Goal: Task Accomplishment & Management: Manage account settings

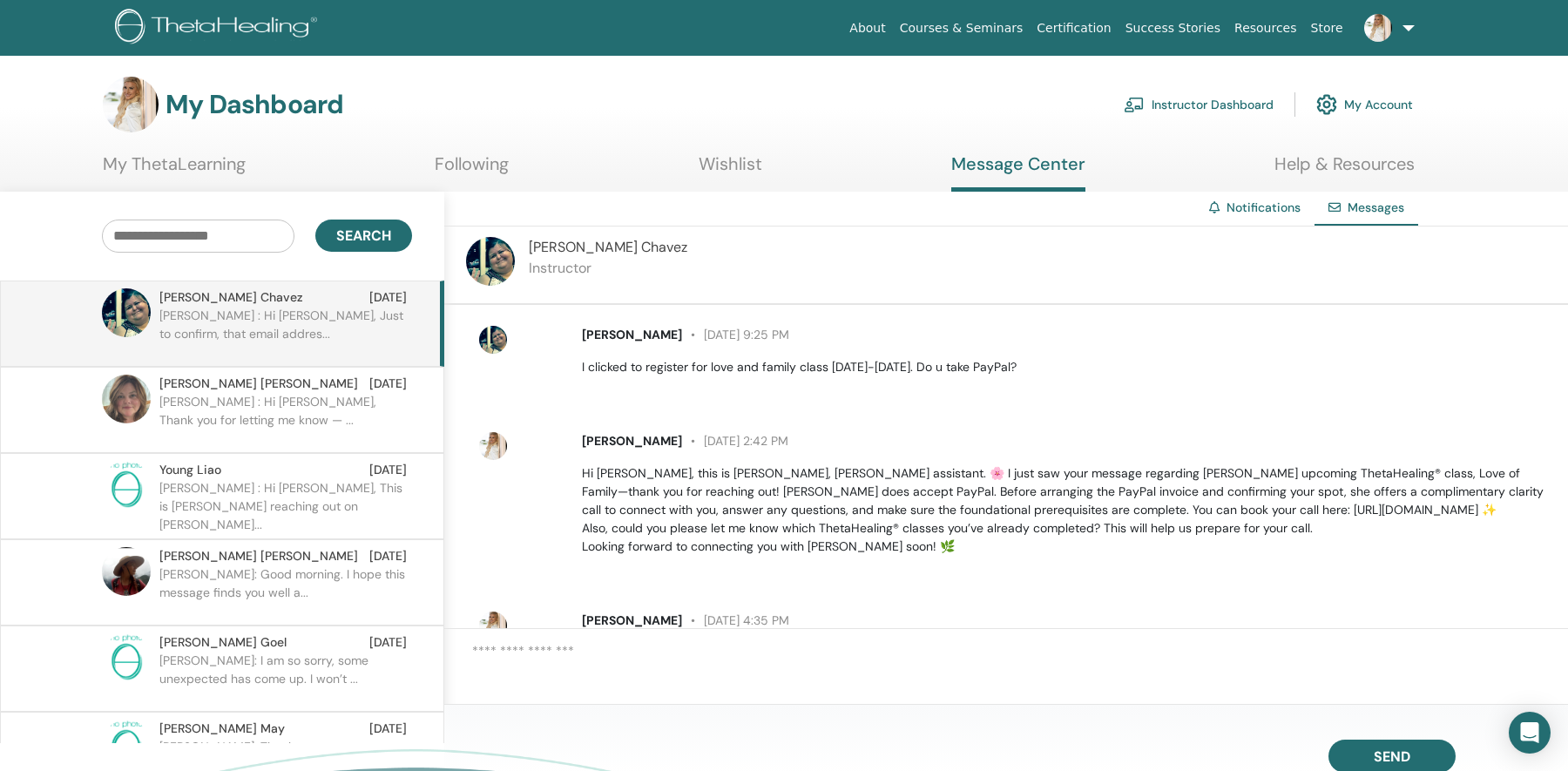
scroll to position [903, 0]
click at [1161, 108] on link "Instructor Dashboard" at bounding box center [1198, 104] width 150 height 38
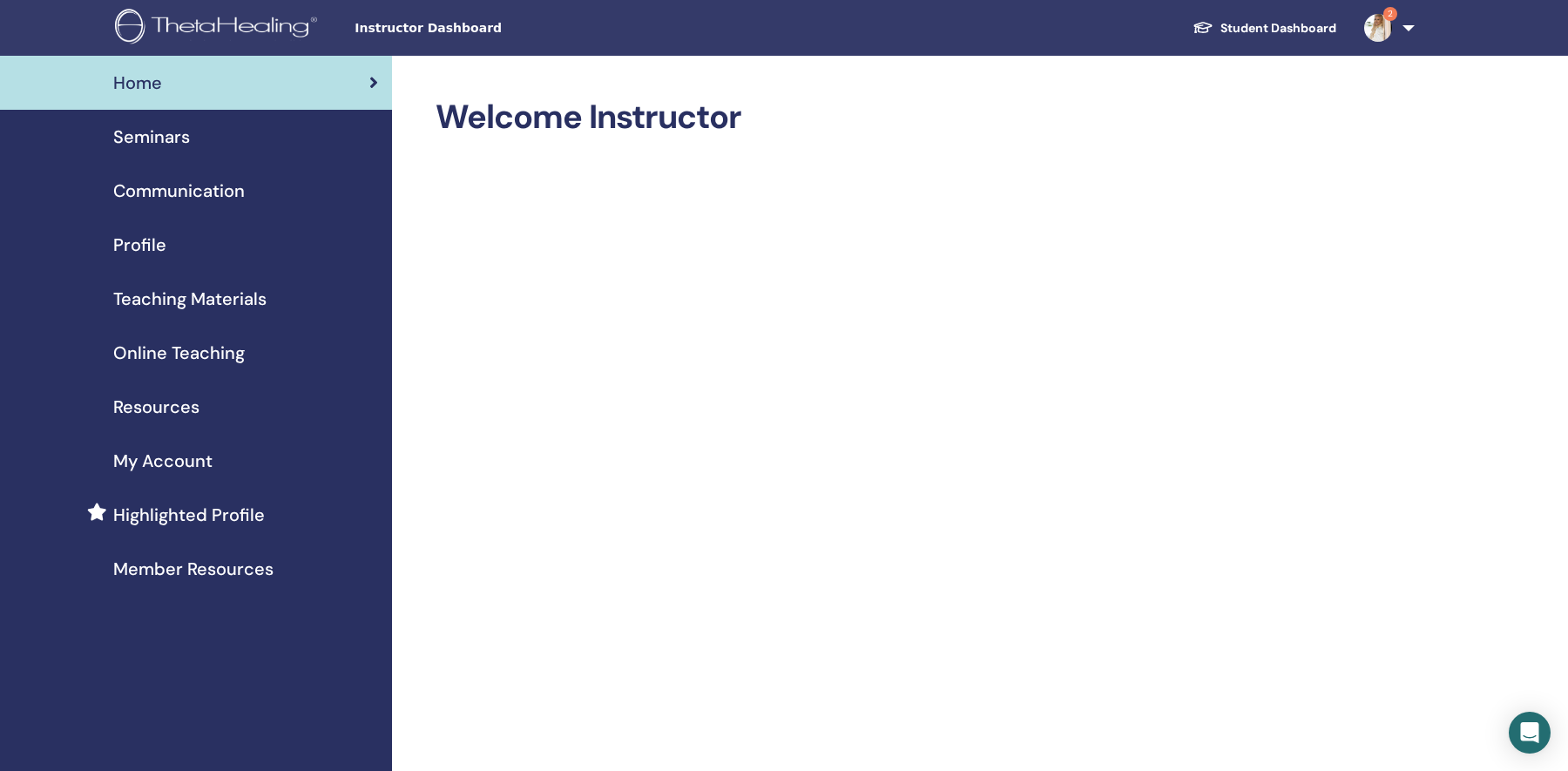
click at [171, 139] on span "Seminars" at bounding box center [151, 137] width 77 height 26
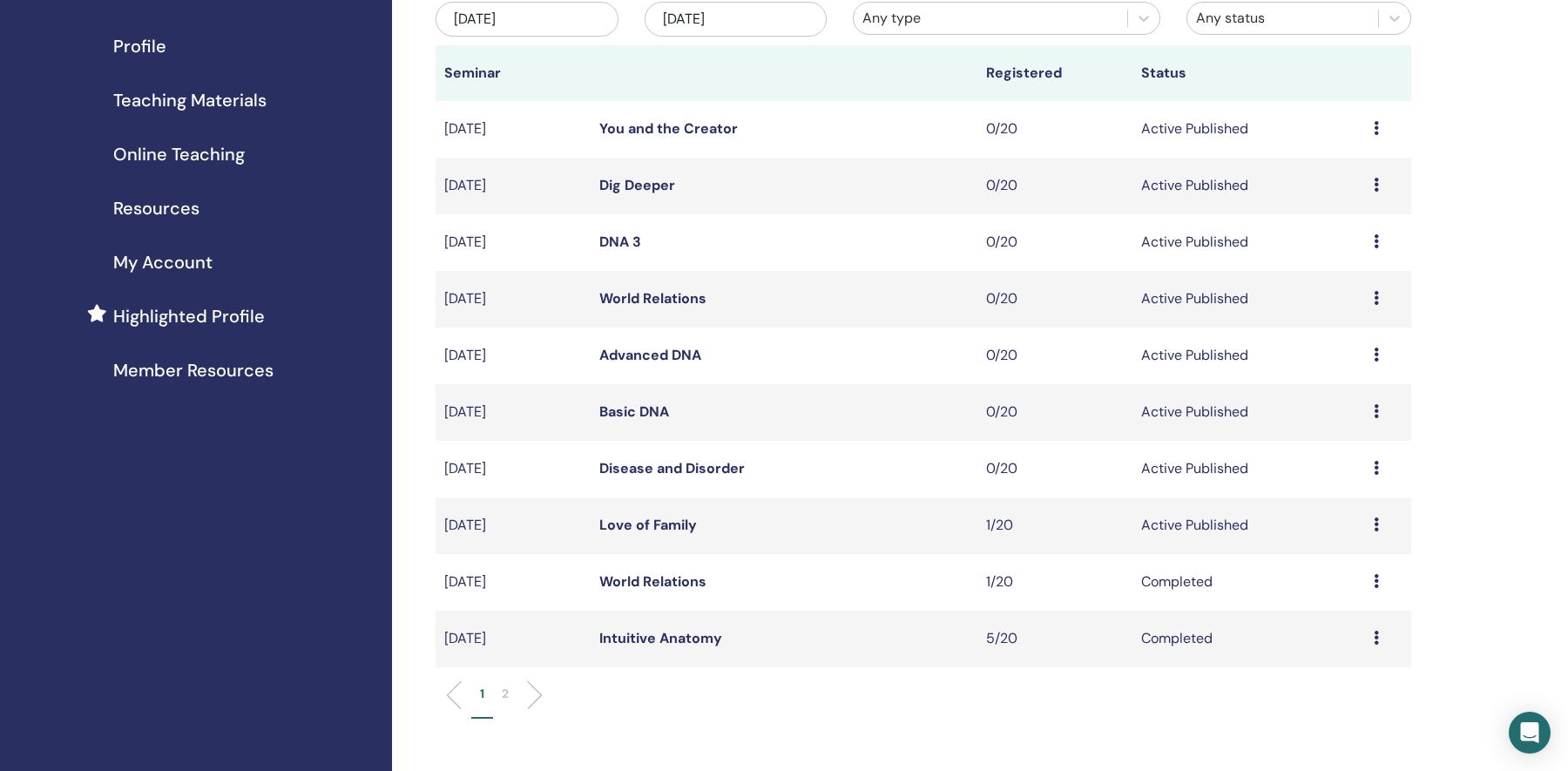
scroll to position [200, 0]
click at [1380, 468] on div "Preview Edit Attendees Cancel" at bounding box center [1389, 467] width 29 height 21
click at [1333, 565] on p "Cancel" at bounding box center [1341, 562] width 66 height 21
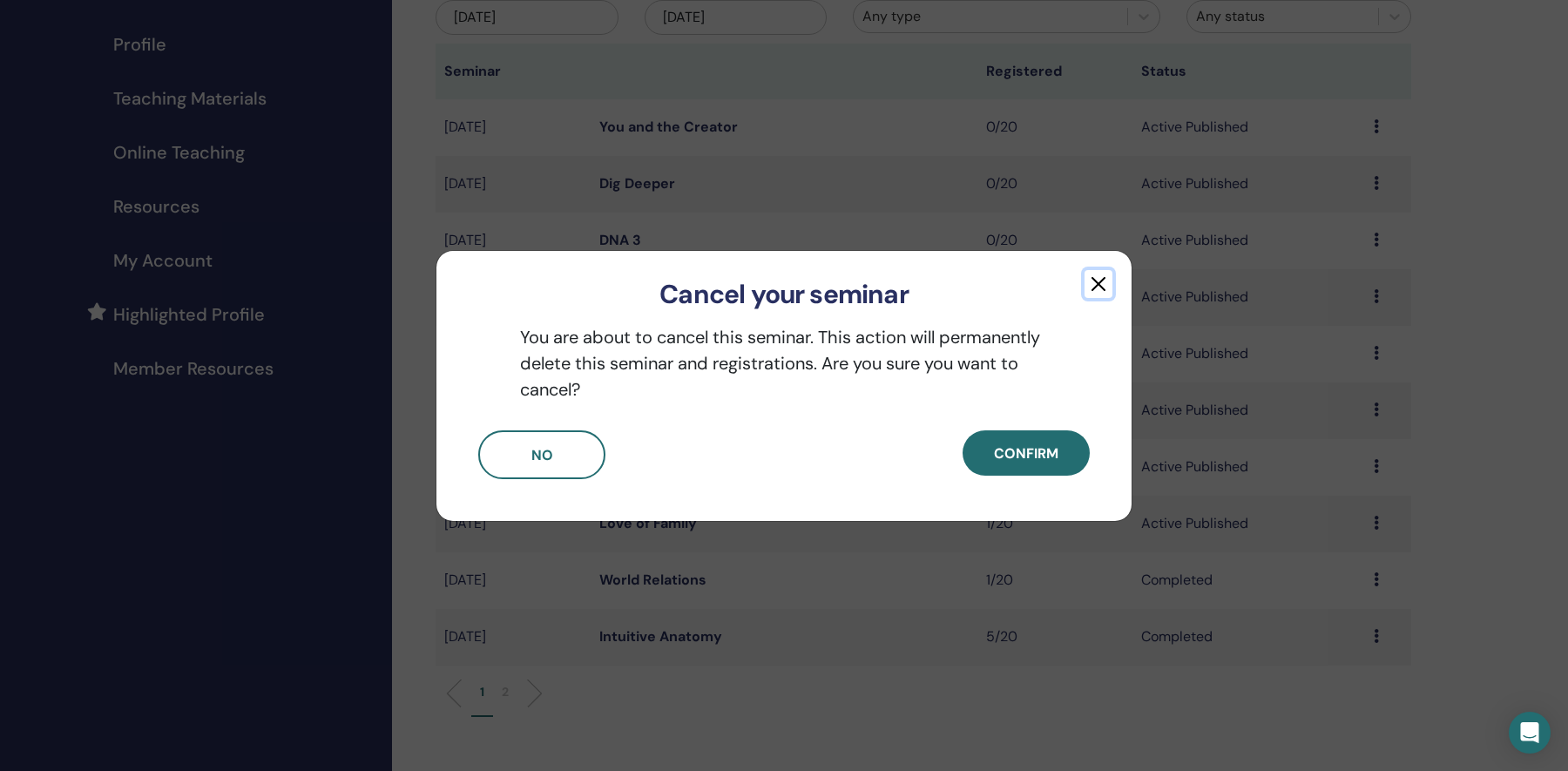
click at [1099, 291] on button "button" at bounding box center [1099, 284] width 28 height 28
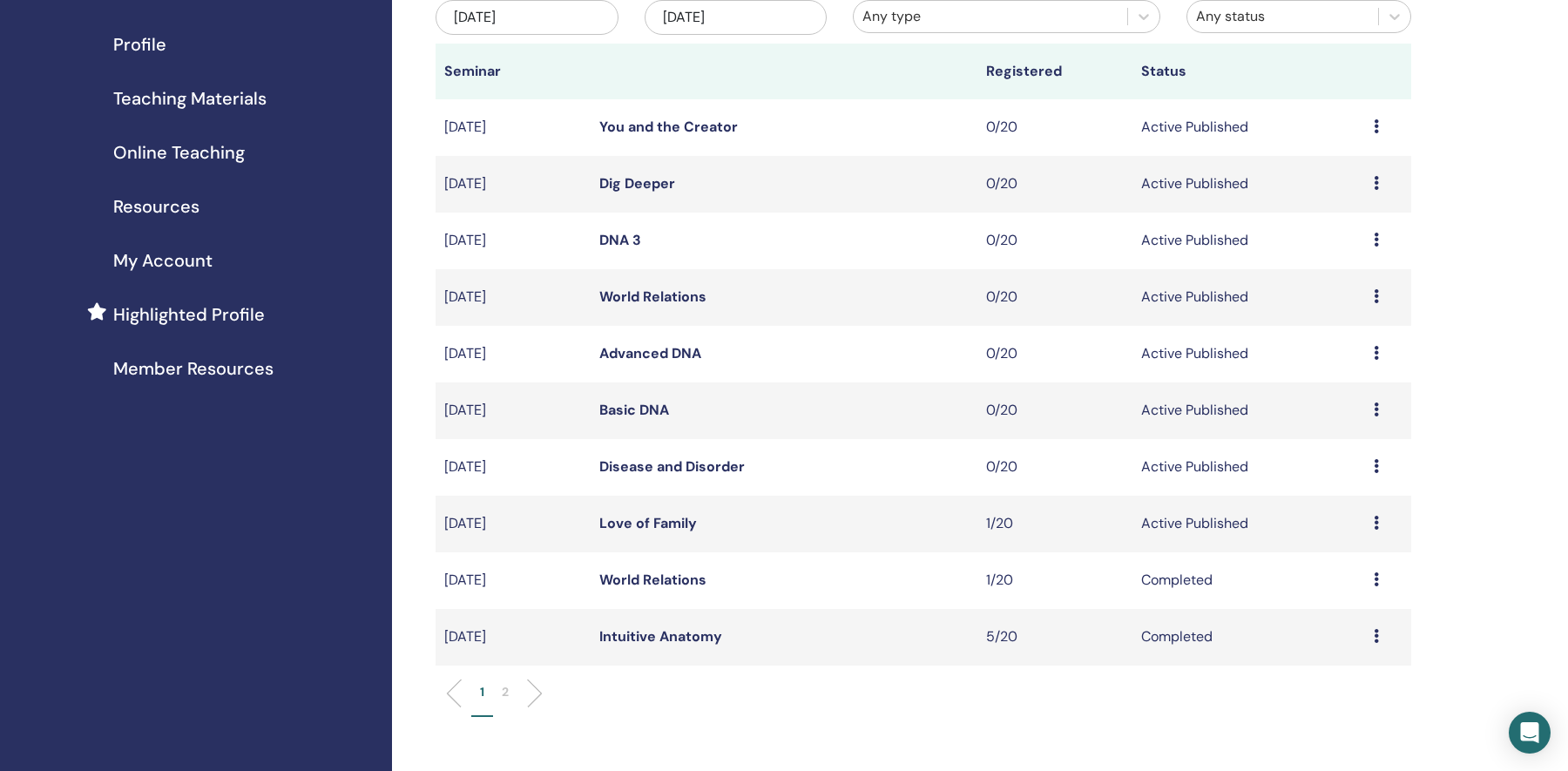
click at [1377, 468] on icon at bounding box center [1377, 466] width 5 height 14
click at [1333, 563] on p "Cancel" at bounding box center [1338, 562] width 66 height 21
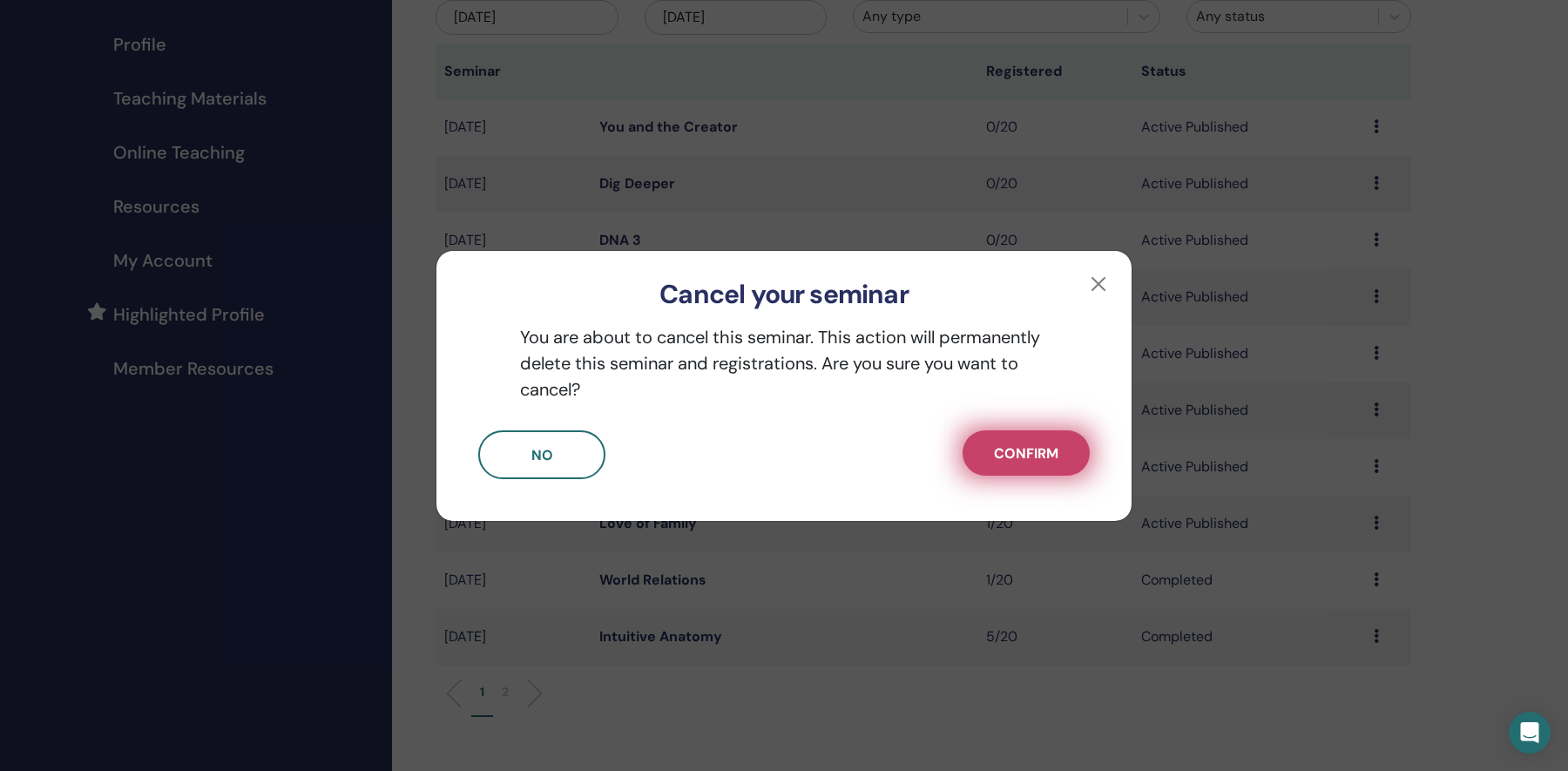
click at [1012, 449] on span "Confirm" at bounding box center [1026, 453] width 64 height 18
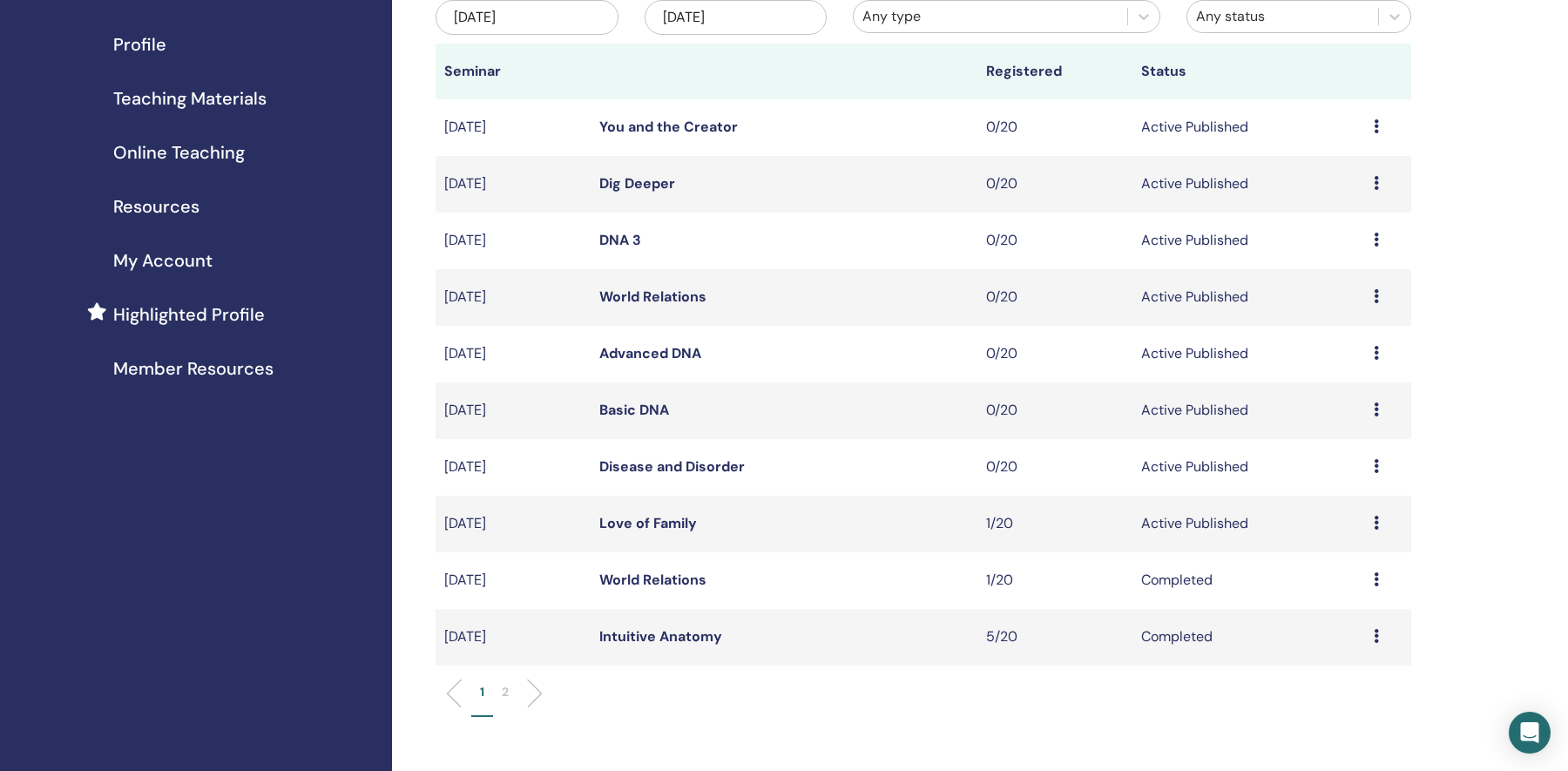
click at [1376, 469] on icon at bounding box center [1377, 466] width 5 height 14
click at [1318, 565] on p "Cancel" at bounding box center [1337, 562] width 66 height 21
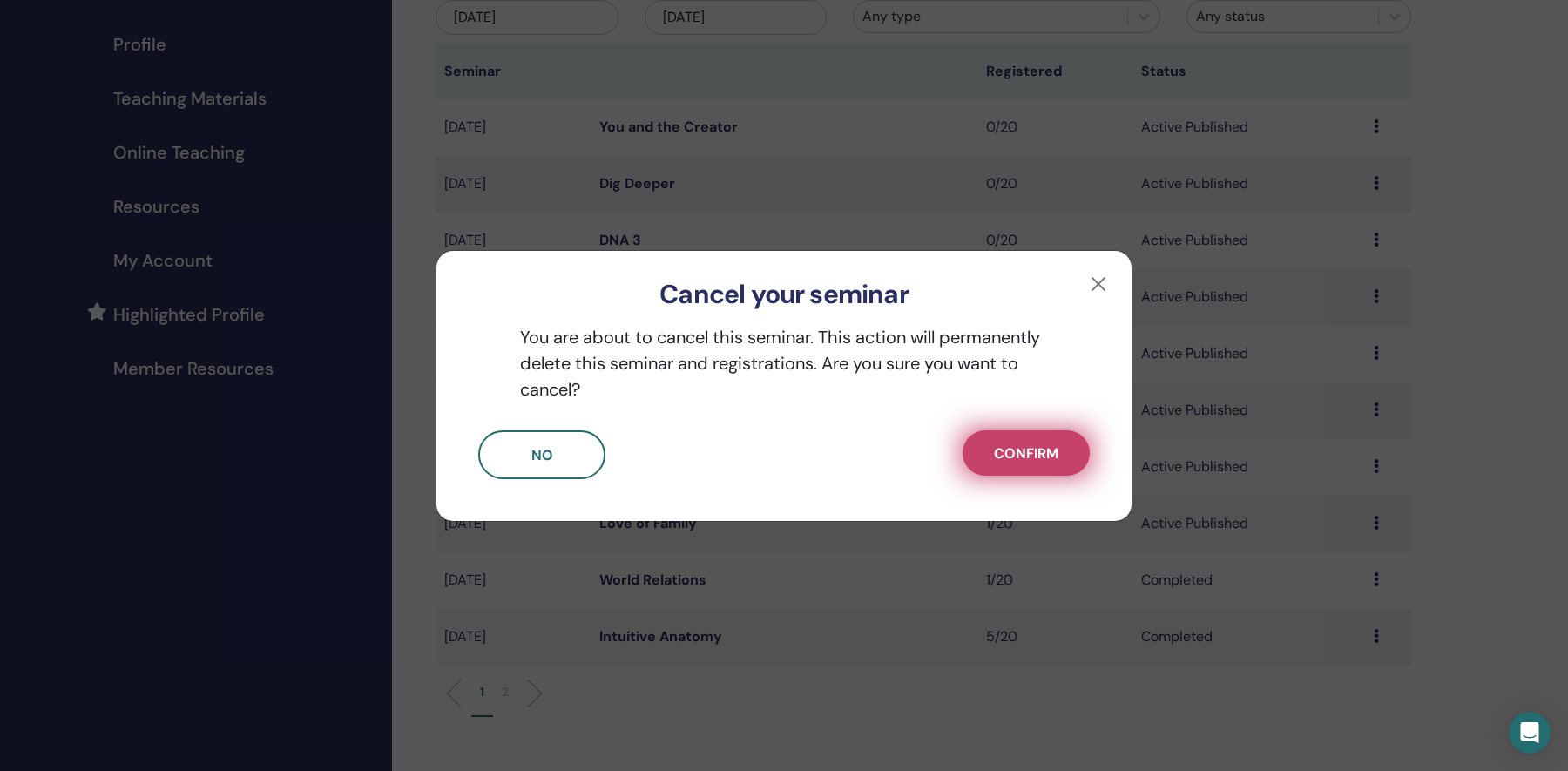
click at [1008, 453] on span "Confirm" at bounding box center [1026, 453] width 64 height 18
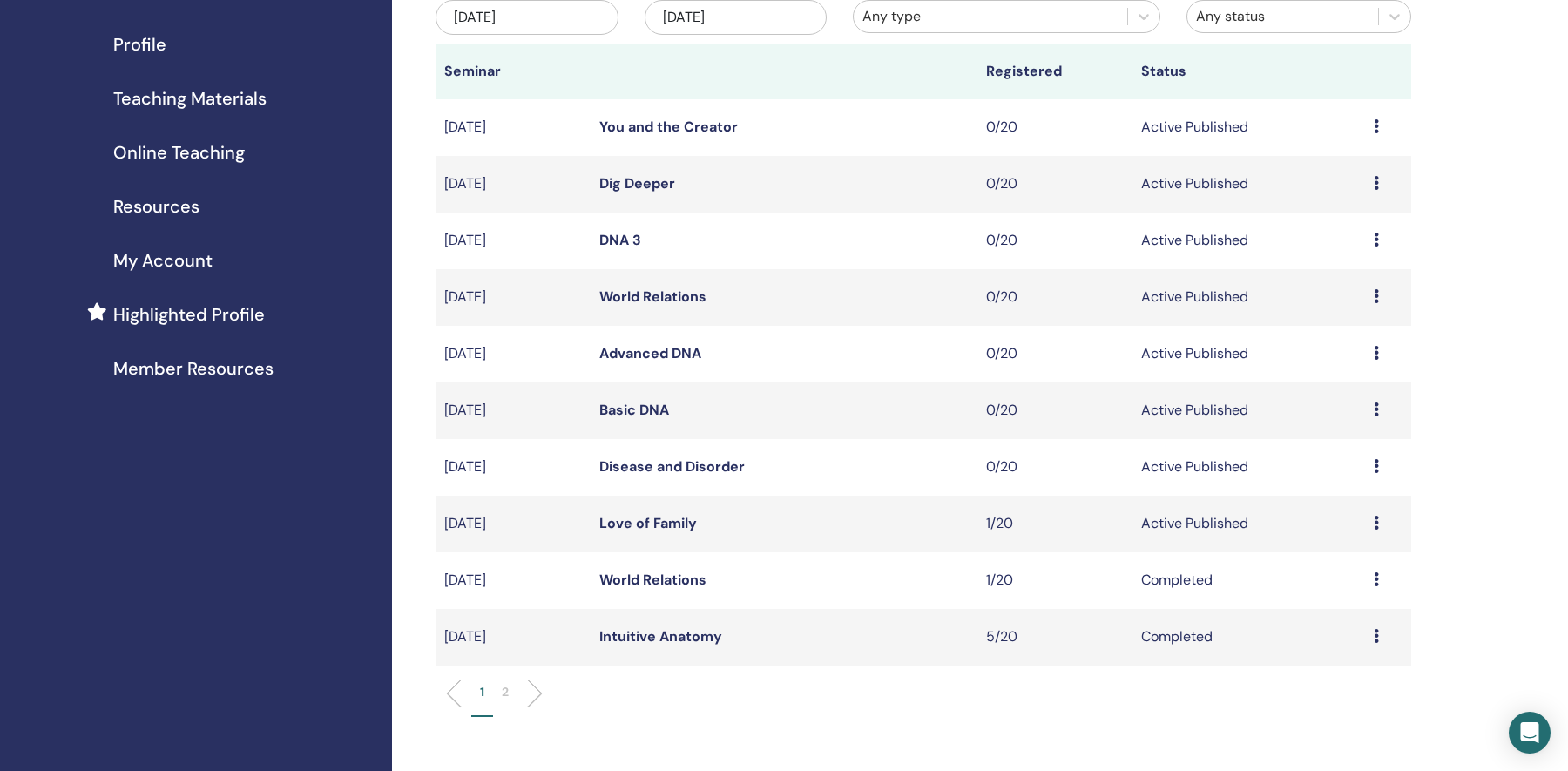
click at [1379, 468] on icon at bounding box center [1377, 466] width 5 height 14
click at [1328, 508] on link "Edit" at bounding box center [1320, 509] width 25 height 18
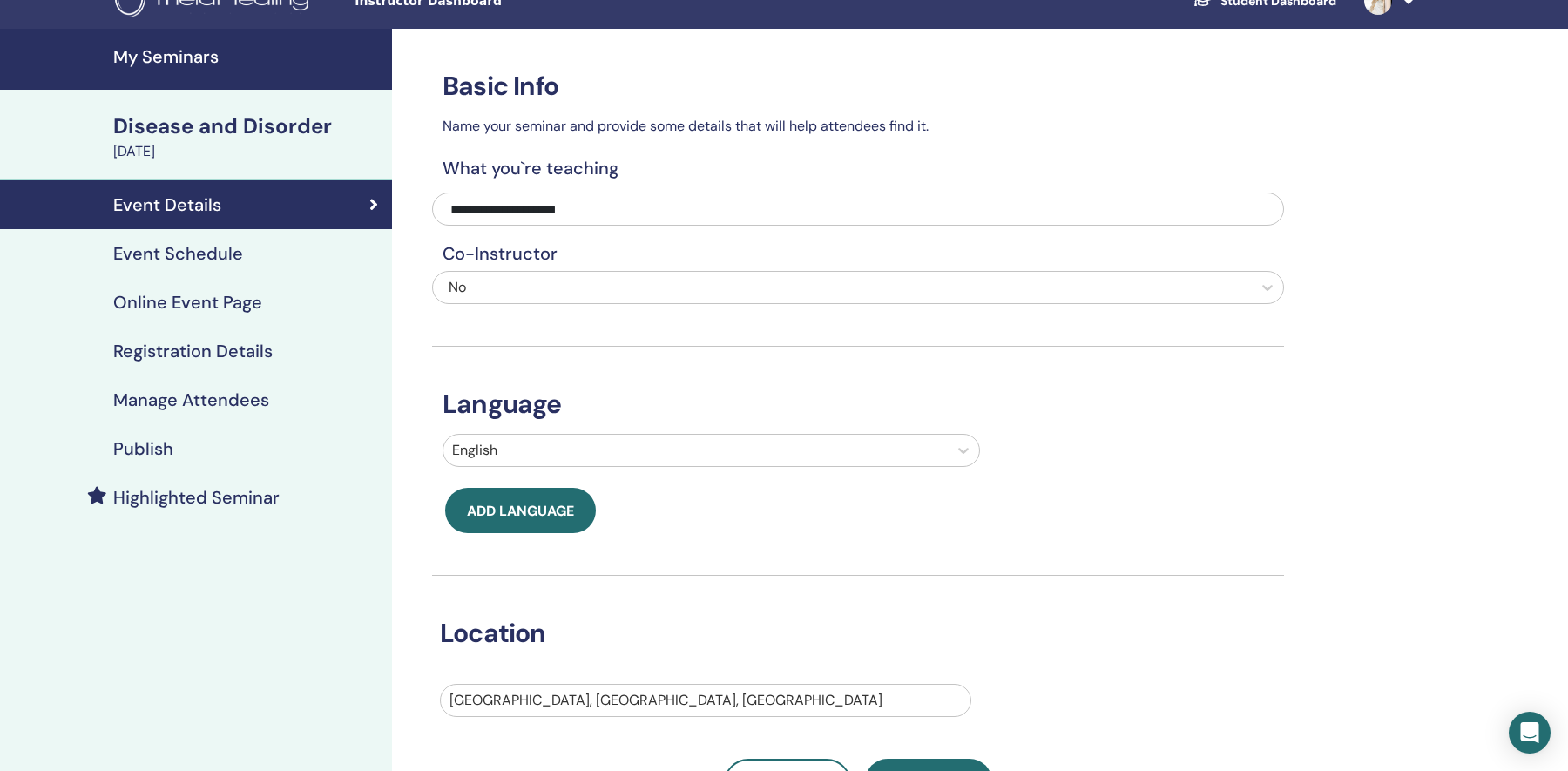
scroll to position [39, 0]
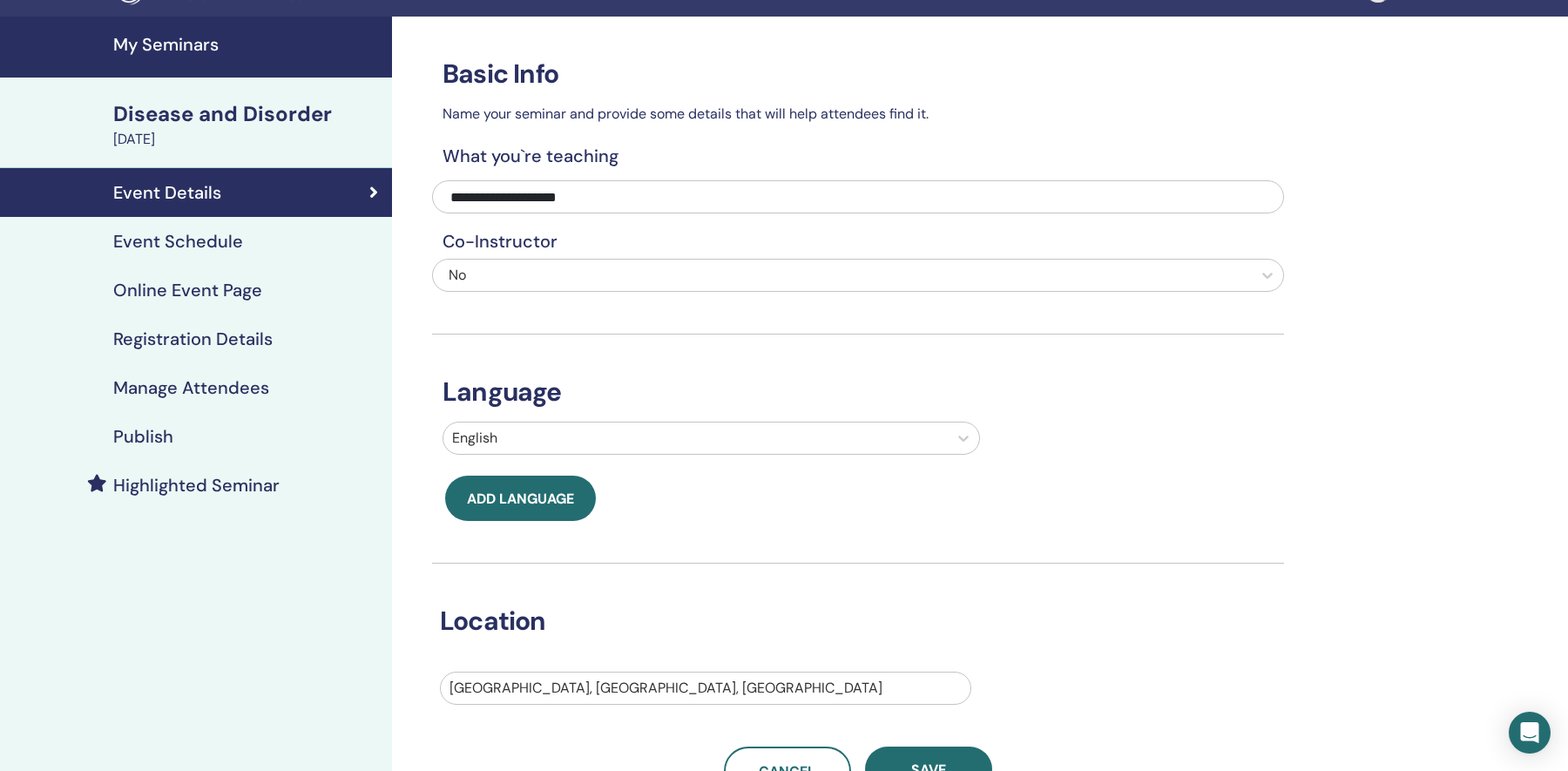
click at [295, 340] on div "Registration Details" at bounding box center [196, 338] width 364 height 21
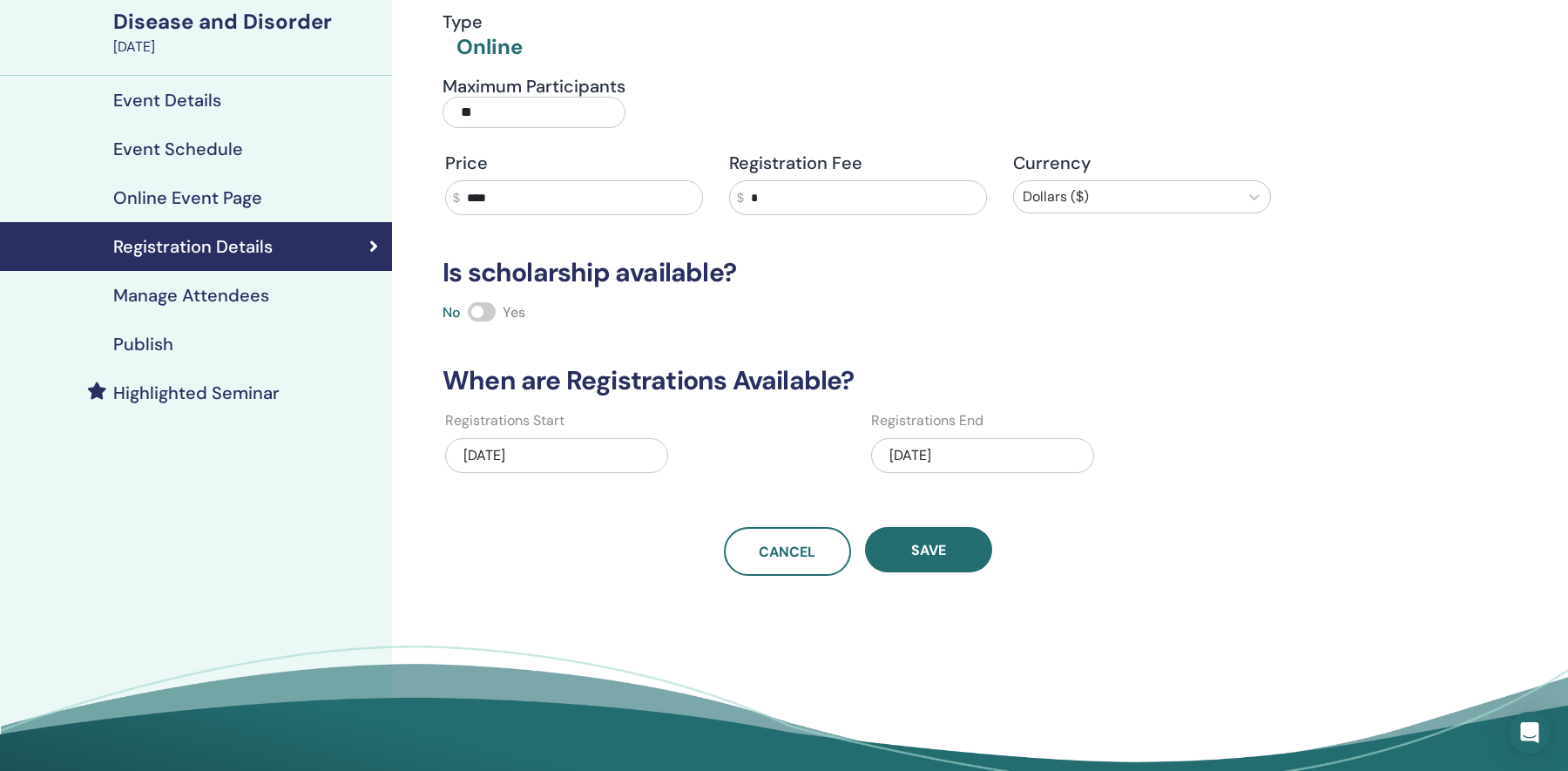
scroll to position [146, 0]
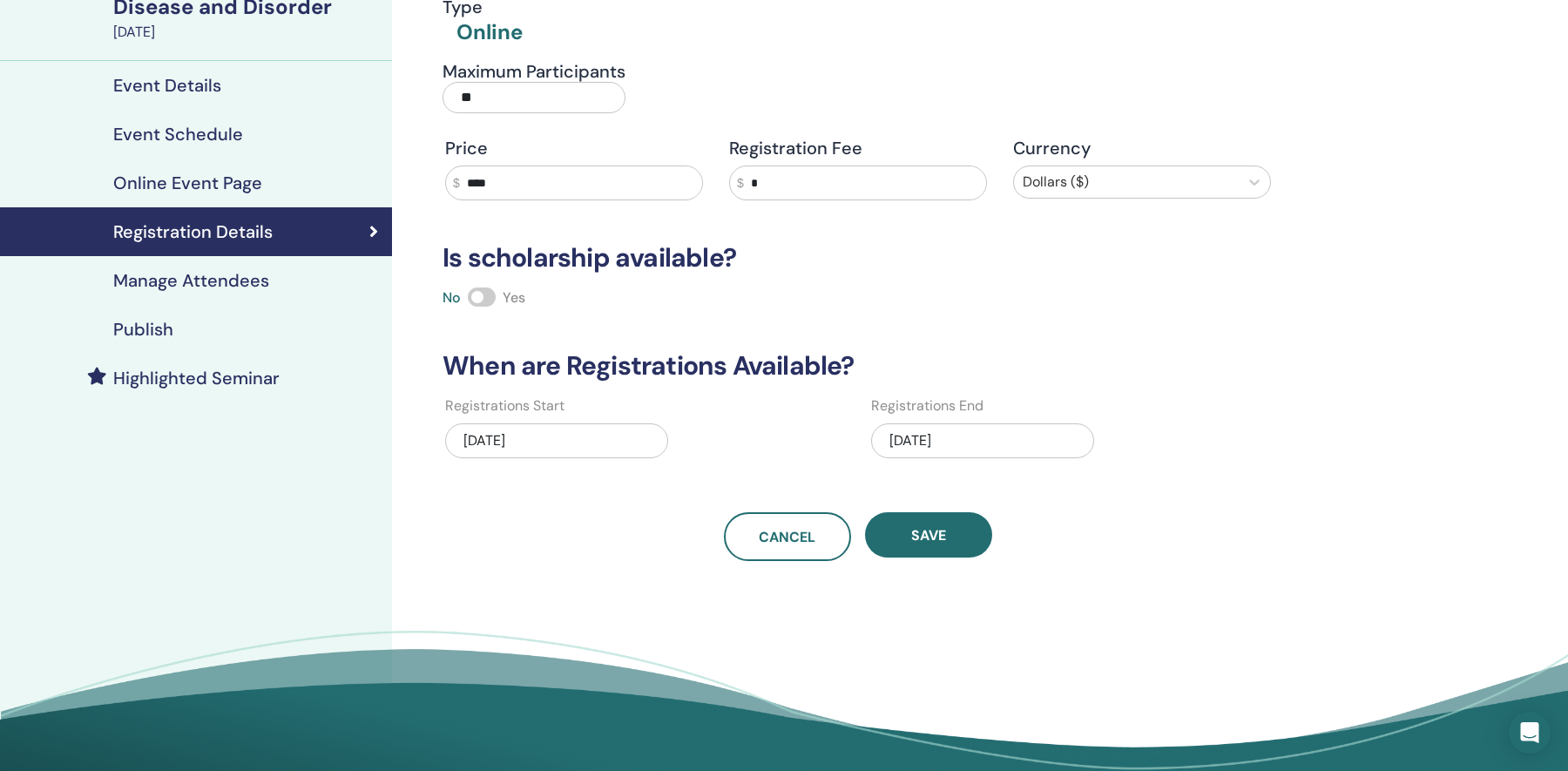
click at [255, 316] on link "Publish" at bounding box center [196, 329] width 392 height 49
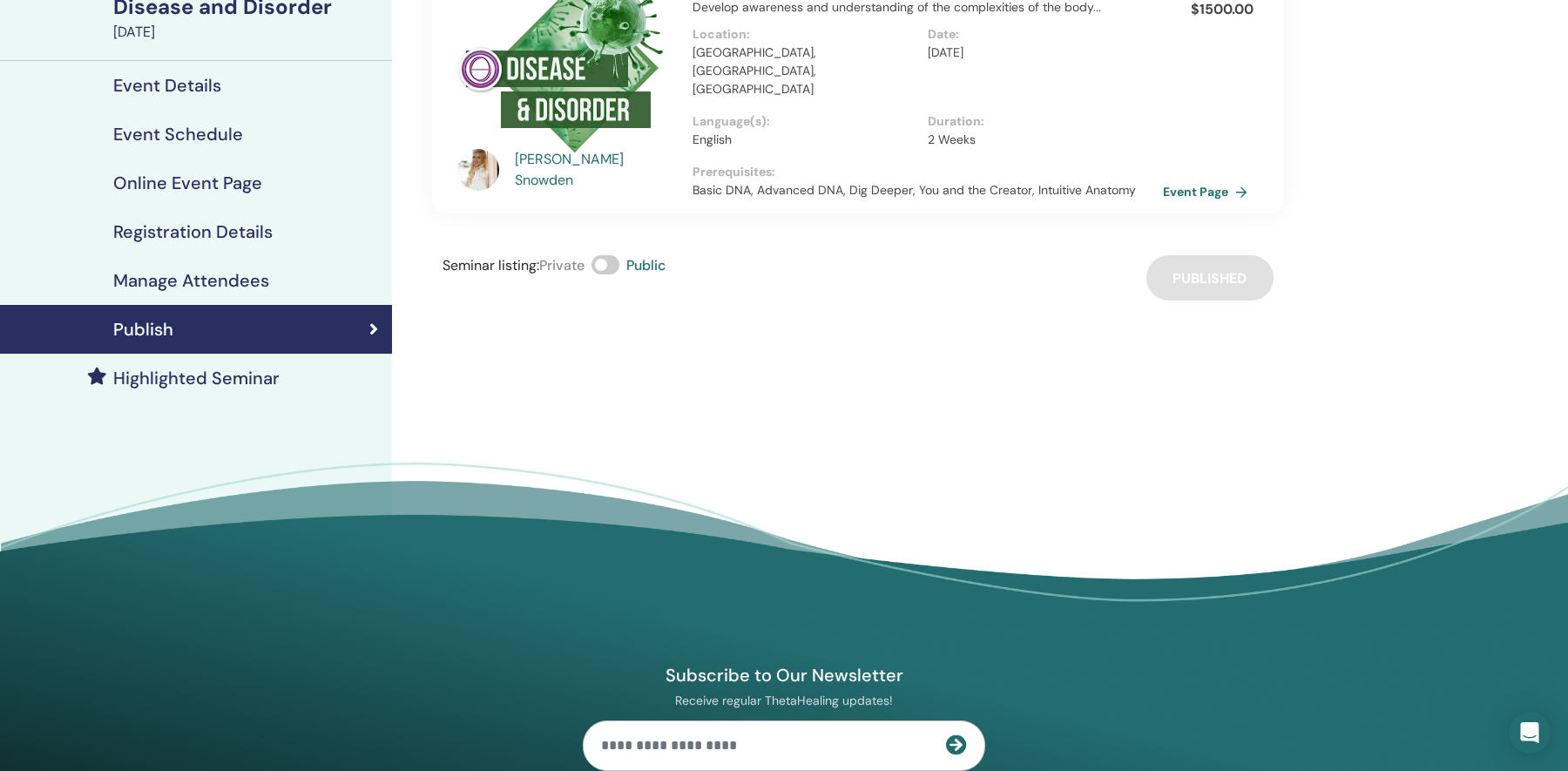
click at [611, 256] on span at bounding box center [605, 265] width 28 height 19
